Goal: Task Accomplishment & Management: Manage account settings

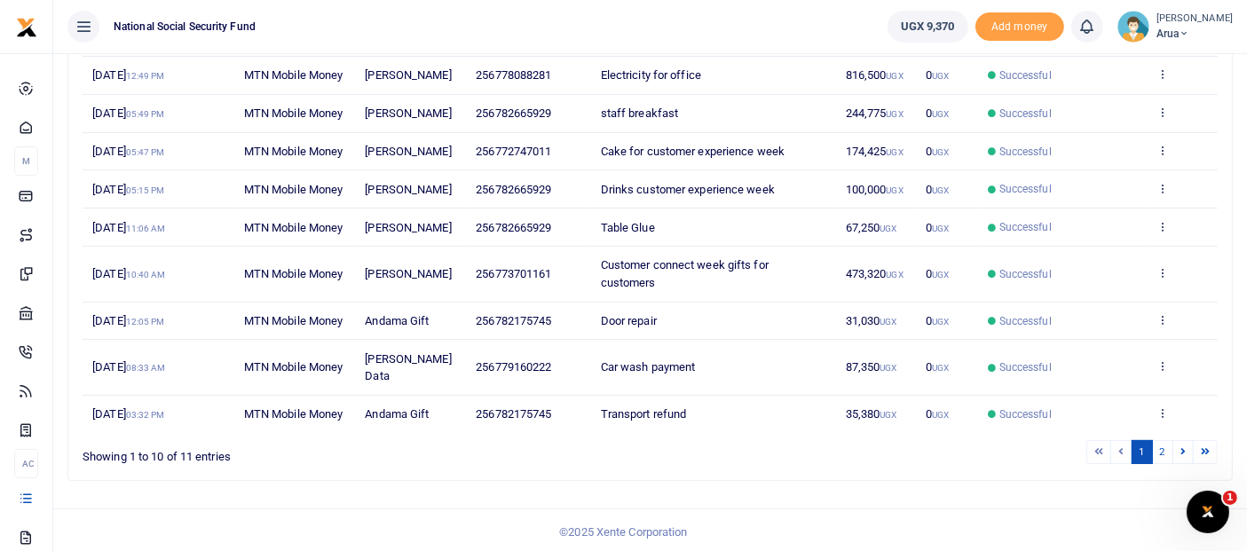
scroll to position [394, 0]
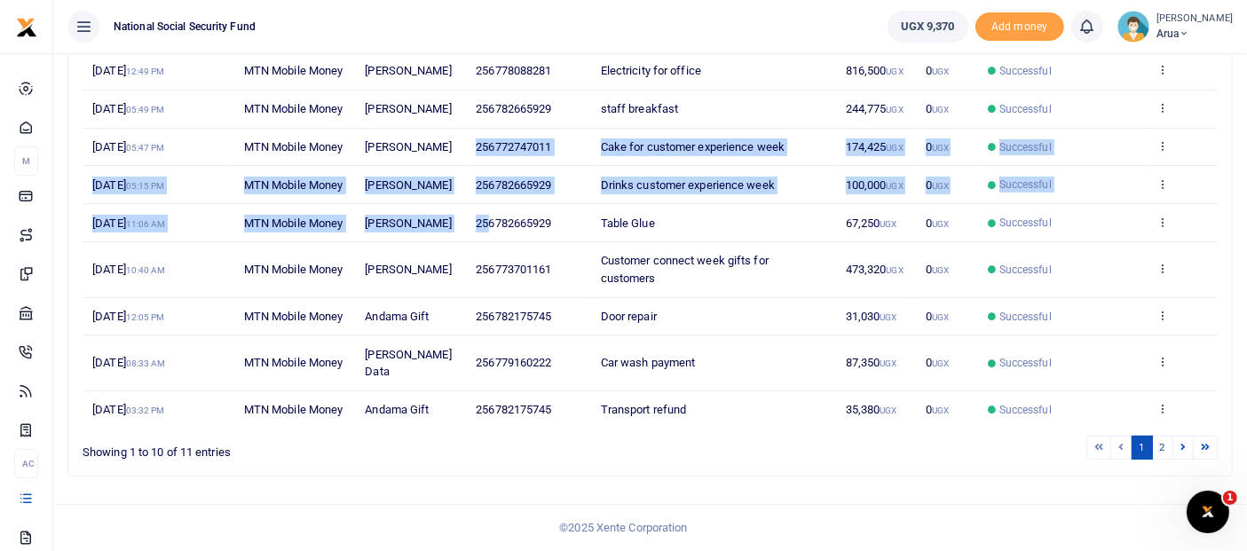
drag, startPoint x: 489, startPoint y: 219, endPoint x: 327, endPoint y: -47, distance: 311.3
click at [327, 0] on html "Start Dashboard M ake Payments Cards Xente Transfers Mobile Money Banks Airtime" at bounding box center [623, 125] width 1247 height 851
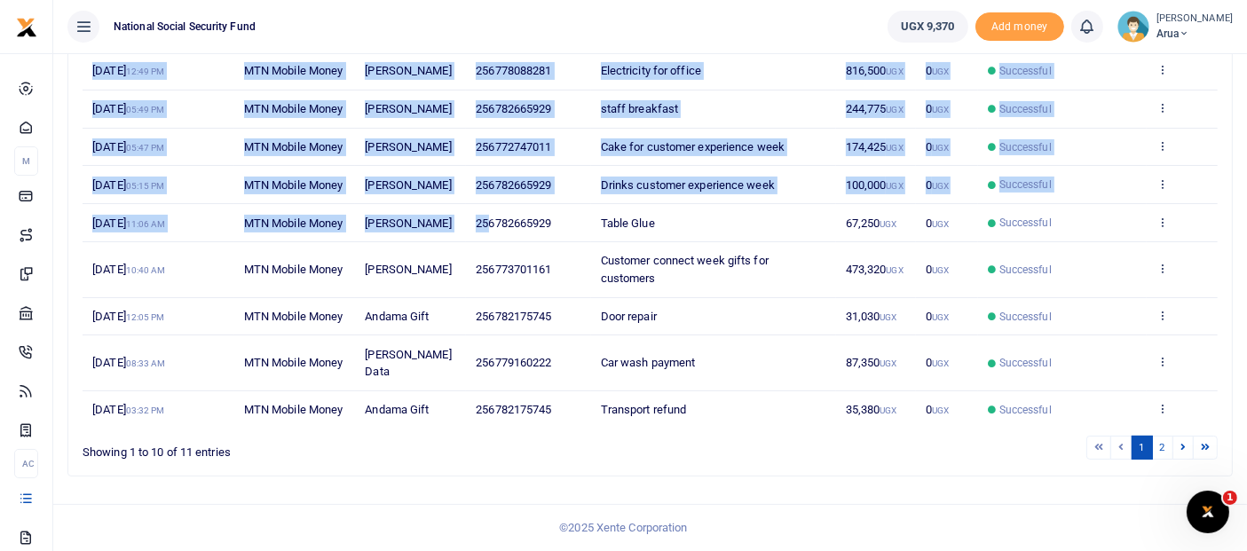
scroll to position [334, 0]
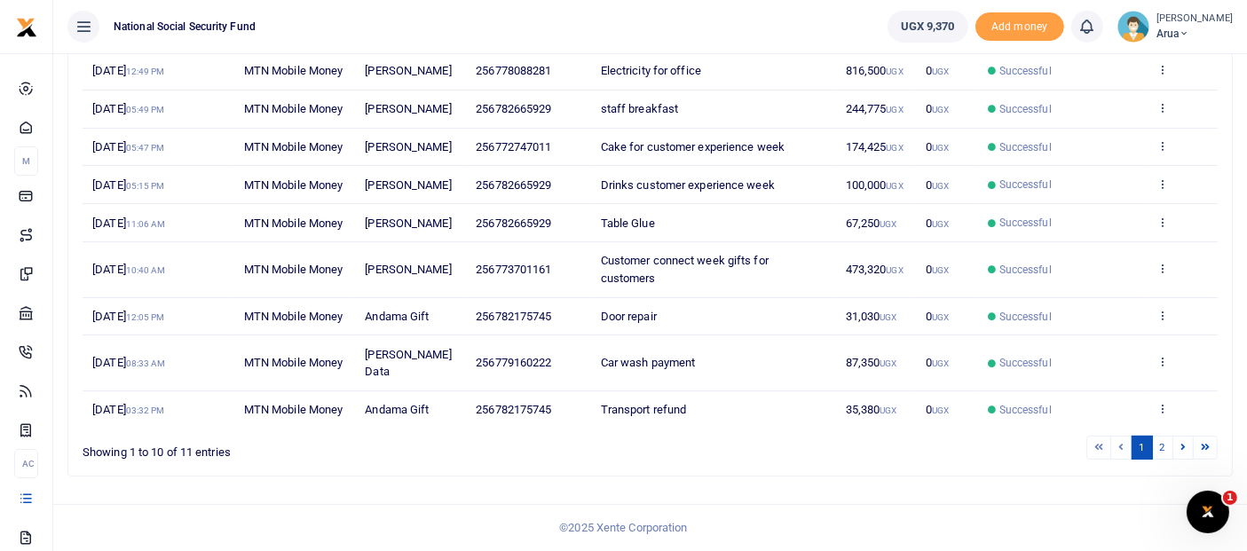
click at [770, 1] on ul "National Social Security Fund" at bounding box center [463, 26] width 820 height 53
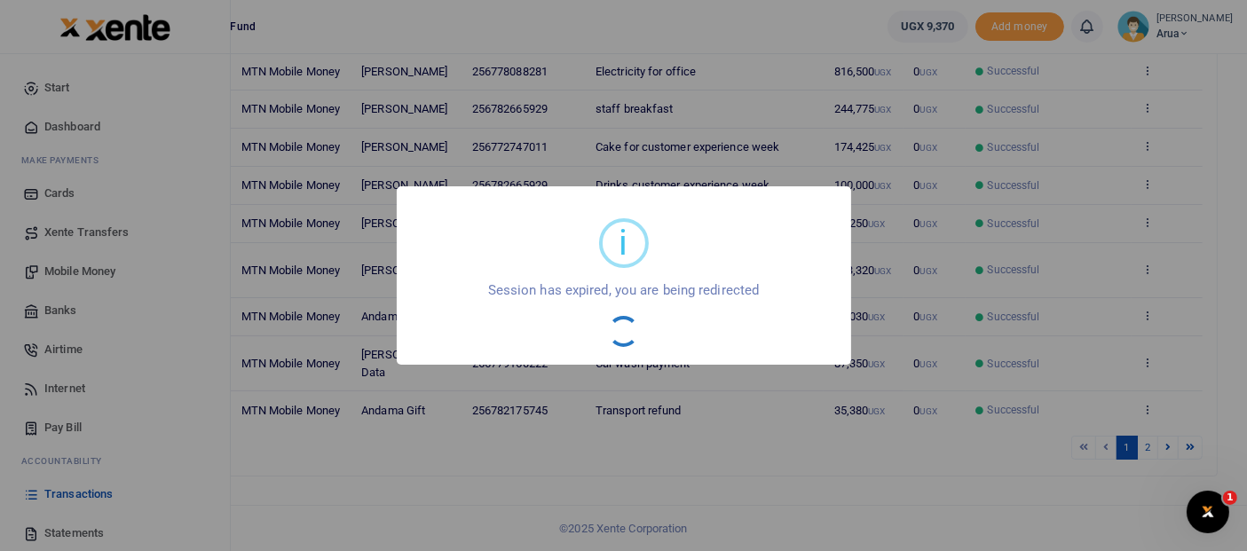
scroll to position [260, 0]
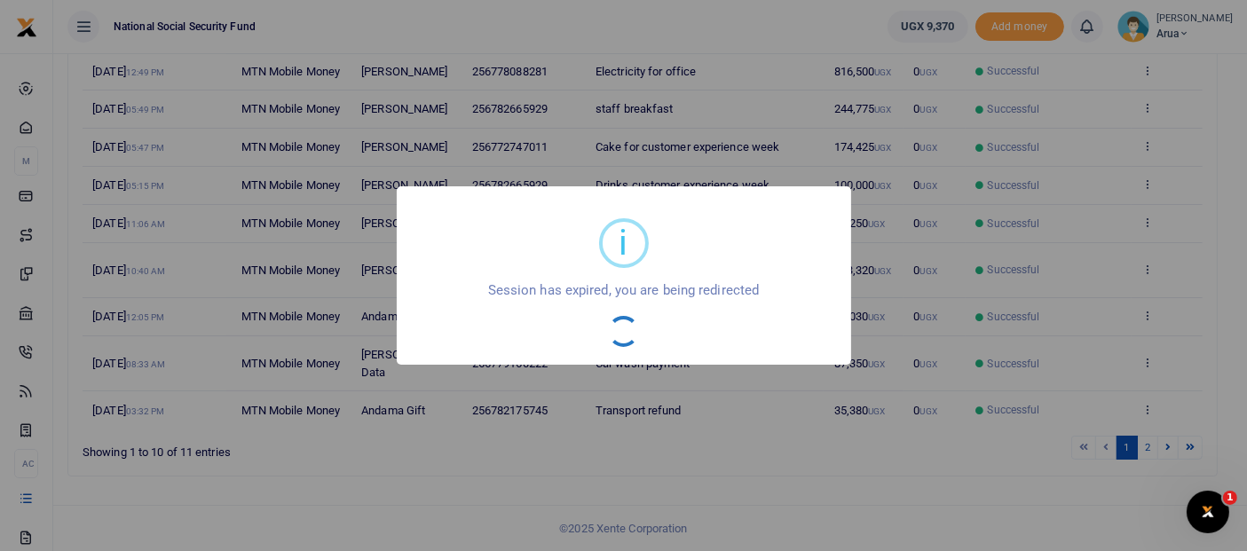
scroll to position [260, 0]
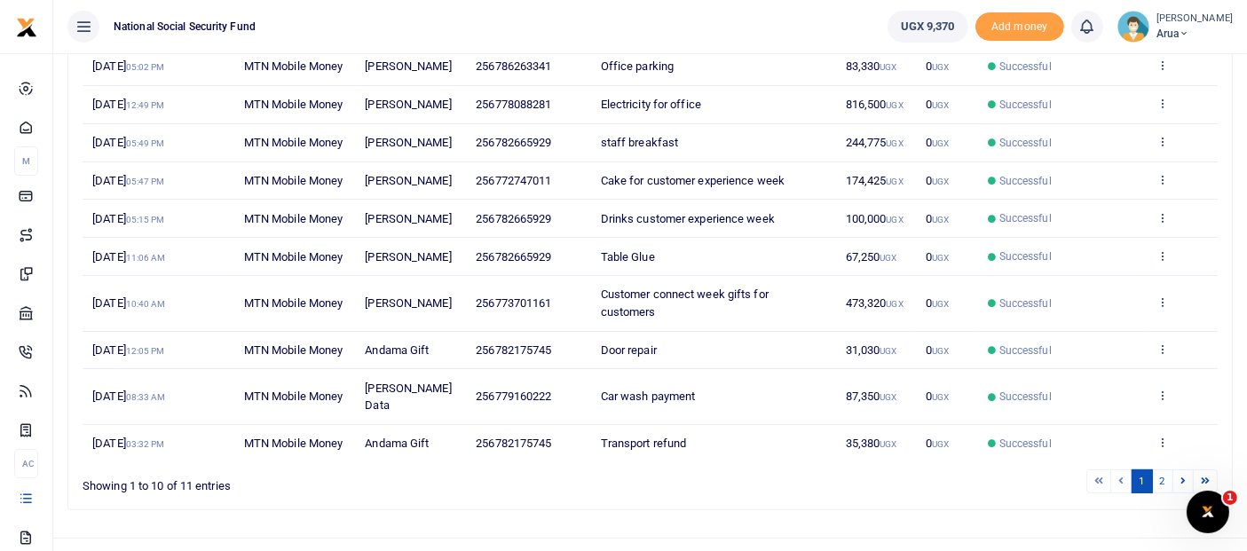
scroll to position [295, 0]
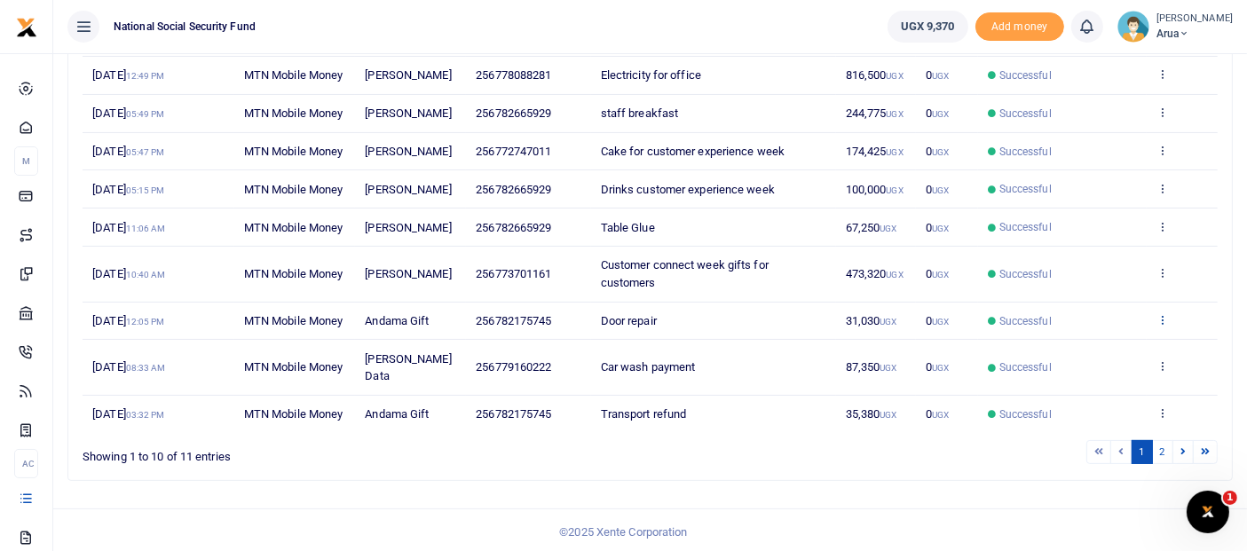
click at [1166, 326] on icon at bounding box center [1162, 319] width 12 height 12
click at [1123, 472] on link "View details" at bounding box center [1097, 477] width 140 height 25
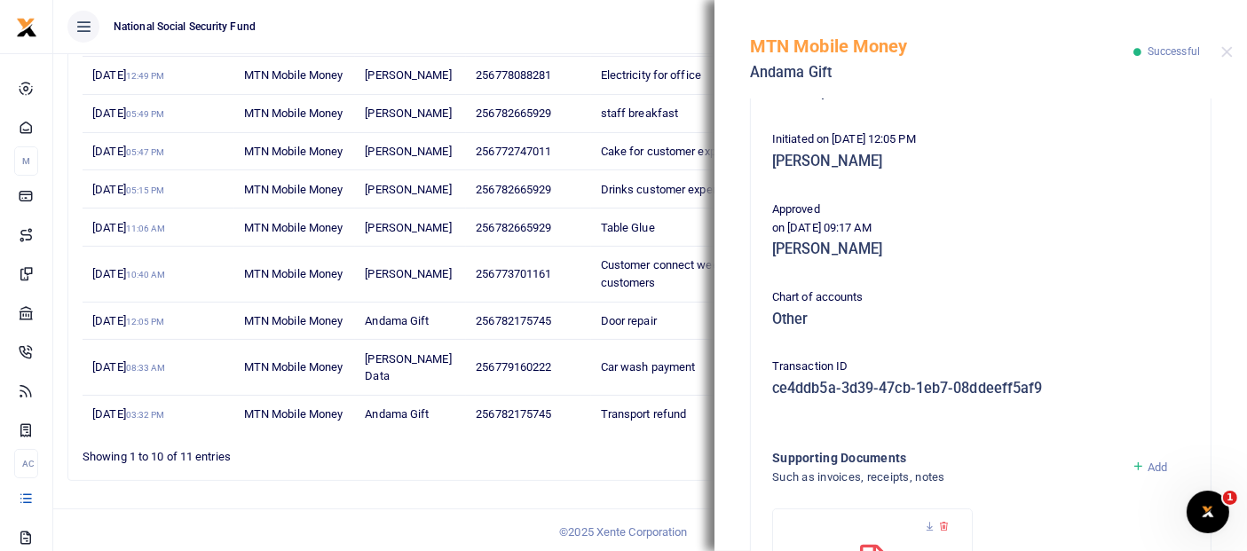
scroll to position [394, 0]
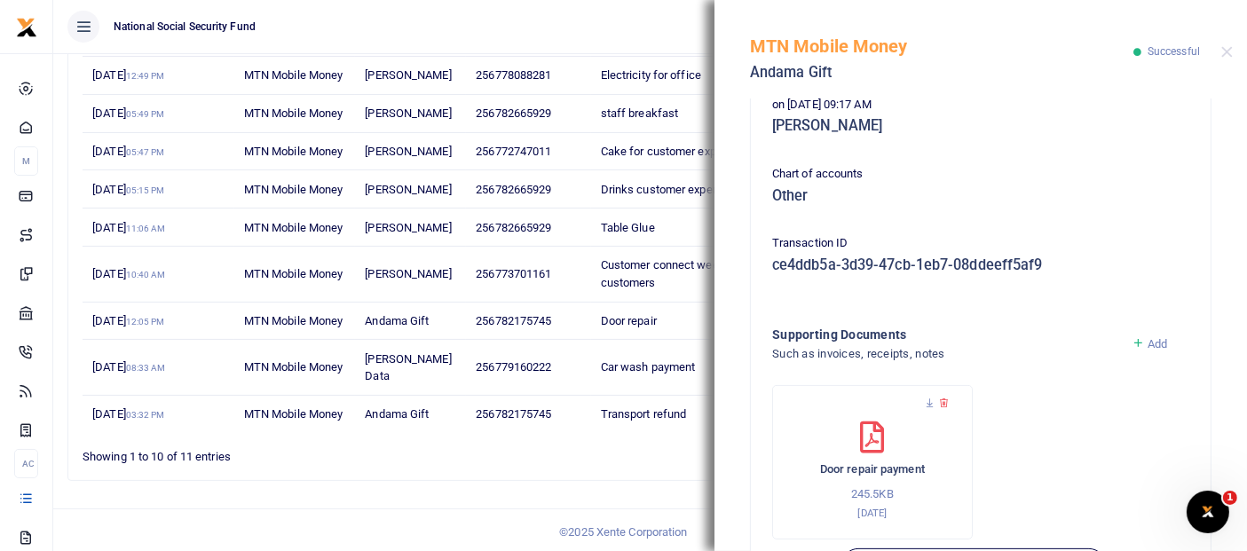
click at [898, 421] on div "Door repair payment 245.5KB 11th Sep 2025" at bounding box center [872, 470] width 163 height 99
click at [871, 431] on icon at bounding box center [872, 437] width 24 height 32
click at [869, 432] on icon at bounding box center [872, 437] width 24 height 32
click at [930, 399] on icon at bounding box center [930, 403] width 12 height 12
